Goal: Find specific page/section: Find specific page/section

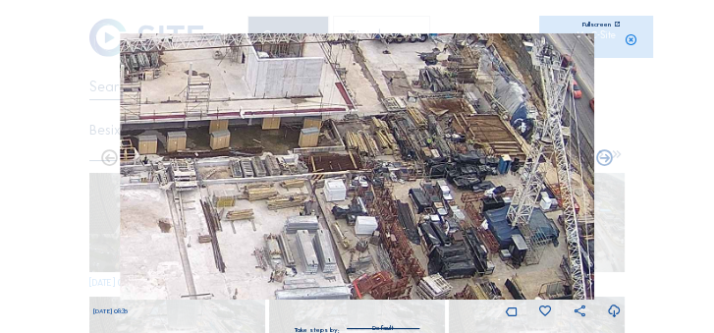
drag, startPoint x: 370, startPoint y: 144, endPoint x: 401, endPoint y: 85, distance: 66.7
click at [401, 85] on img at bounding box center [357, 166] width 473 height 266
drag, startPoint x: 321, startPoint y: 233, endPoint x: 398, endPoint y: 79, distance: 171.6
click at [397, 71] on img at bounding box center [357, 166] width 473 height 266
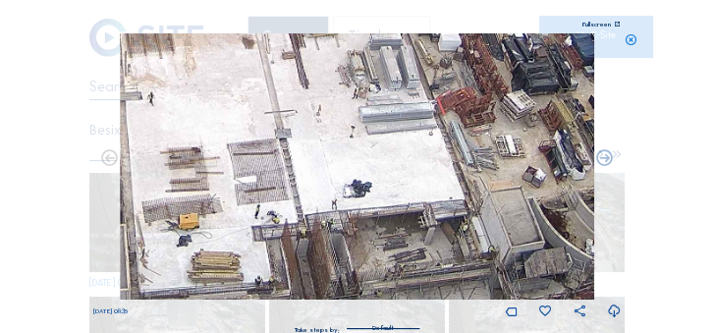
drag, startPoint x: 393, startPoint y: 223, endPoint x: 399, endPoint y: 91, distance: 131.7
click at [399, 91] on img at bounding box center [357, 166] width 473 height 266
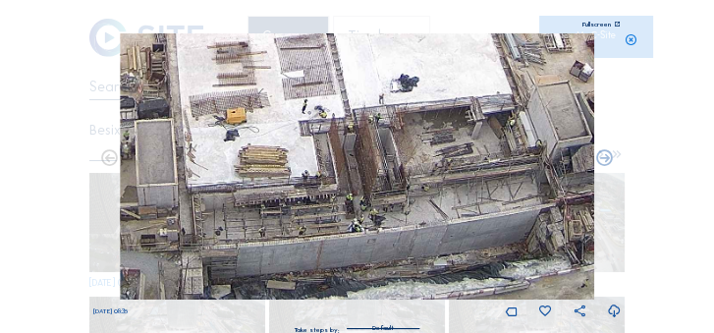
drag, startPoint x: 362, startPoint y: 242, endPoint x: 402, endPoint y: 152, distance: 98.9
click at [402, 152] on img at bounding box center [357, 166] width 473 height 266
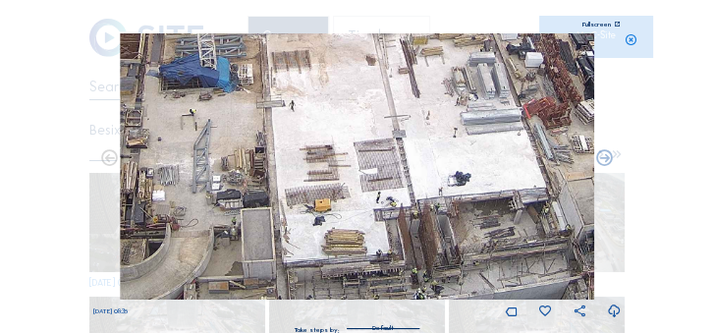
drag, startPoint x: 292, startPoint y: 241, endPoint x: 339, endPoint y: 291, distance: 67.3
click at [339, 291] on img at bounding box center [357, 166] width 473 height 266
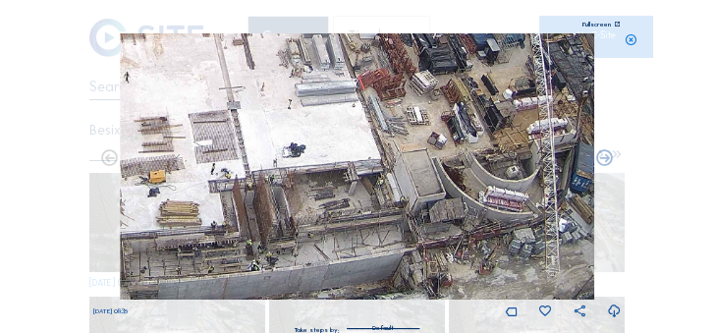
drag, startPoint x: 381, startPoint y: 165, endPoint x: 222, endPoint y: 118, distance: 165.8
click at [222, 118] on img at bounding box center [357, 166] width 473 height 266
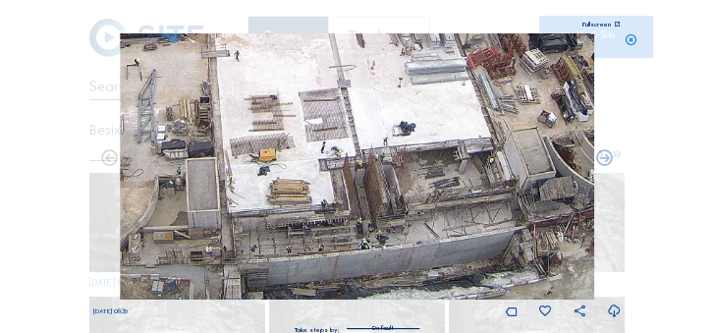
drag, startPoint x: 310, startPoint y: 218, endPoint x: 420, endPoint y: 185, distance: 114.9
click at [420, 185] on img at bounding box center [357, 166] width 473 height 266
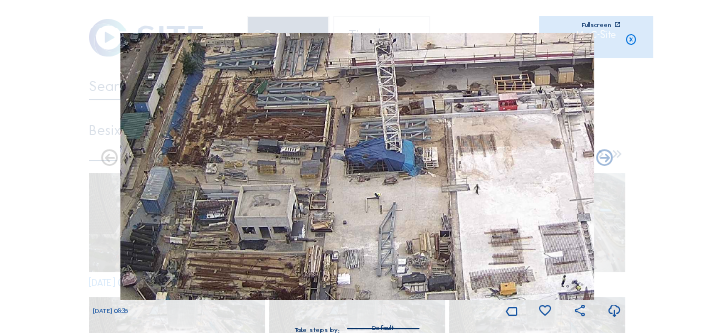
drag, startPoint x: 243, startPoint y: 212, endPoint x: 482, endPoint y: 263, distance: 243.9
click at [482, 259] on img at bounding box center [357, 166] width 473 height 266
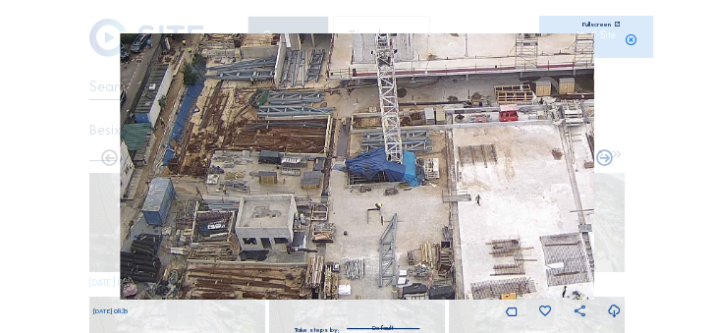
drag, startPoint x: 240, startPoint y: 221, endPoint x: 259, endPoint y: 293, distance: 75.0
click at [259, 293] on img at bounding box center [357, 166] width 473 height 266
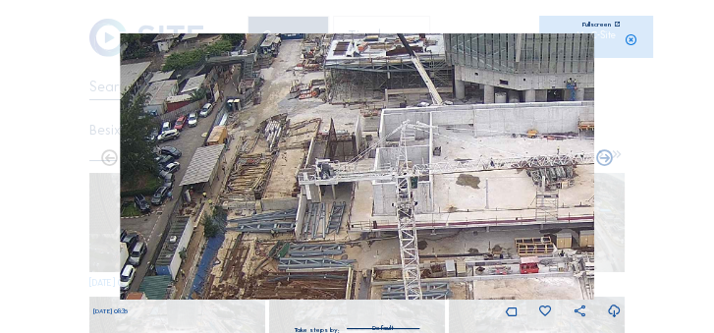
drag, startPoint x: 326, startPoint y: 163, endPoint x: 328, endPoint y: 241, distance: 78.5
click at [328, 241] on img at bounding box center [357, 166] width 473 height 266
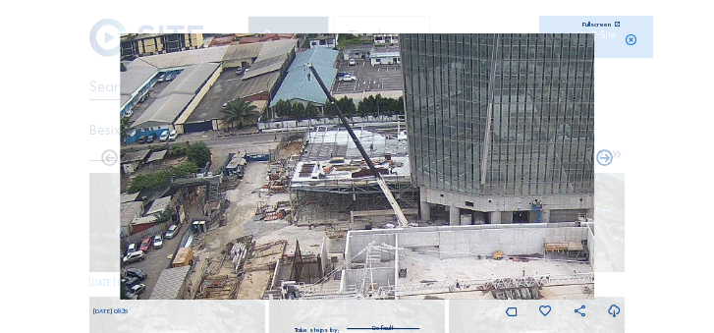
drag, startPoint x: 315, startPoint y: 194, endPoint x: 262, endPoint y: 318, distance: 134.5
click at [263, 318] on div "[DATE] 08:35" at bounding box center [357, 176] width 528 height 286
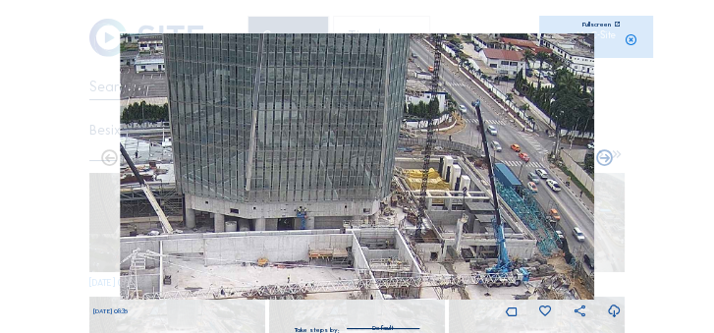
drag, startPoint x: 458, startPoint y: 202, endPoint x: 241, endPoint y: 193, distance: 217.1
click at [223, 206] on img at bounding box center [357, 166] width 473 height 266
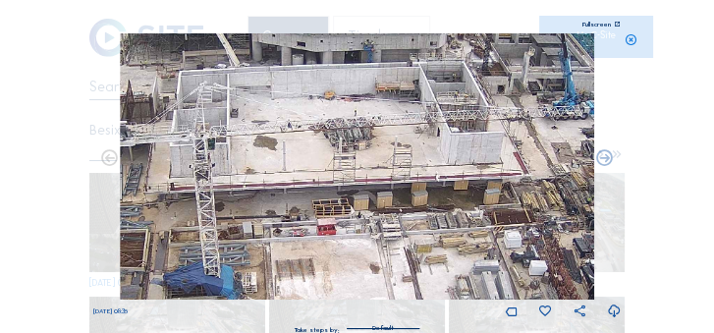
drag, startPoint x: 466, startPoint y: 236, endPoint x: 556, endPoint y: 71, distance: 188.0
click at [556, 71] on img at bounding box center [357, 166] width 473 height 266
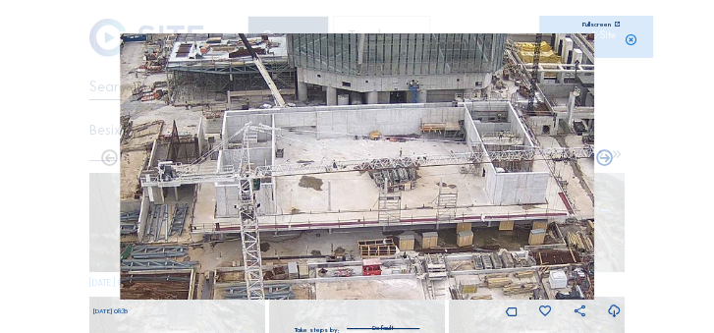
drag, startPoint x: 292, startPoint y: 154, endPoint x: 334, endPoint y: 194, distance: 57.6
click at [334, 194] on img at bounding box center [357, 166] width 473 height 266
